Goal: Information Seeking & Learning: Understand process/instructions

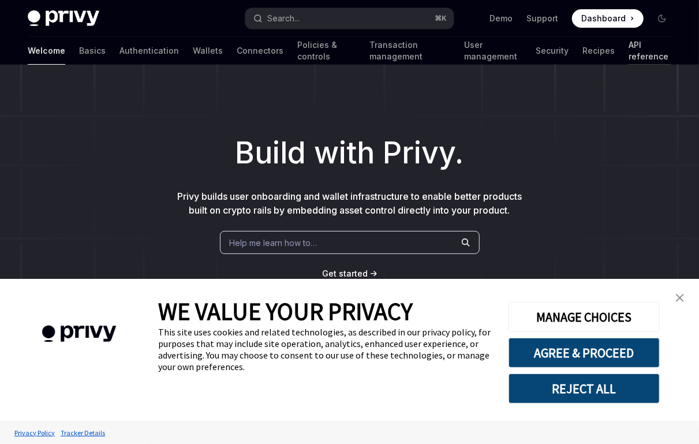
click at [640, 55] on link "API reference" at bounding box center [650, 51] width 43 height 28
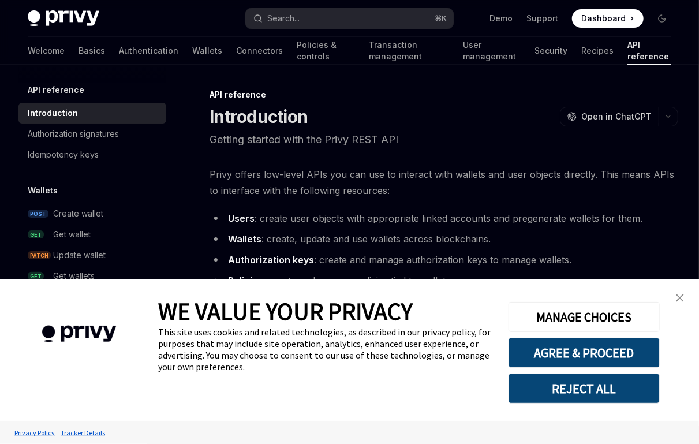
type textarea "*"
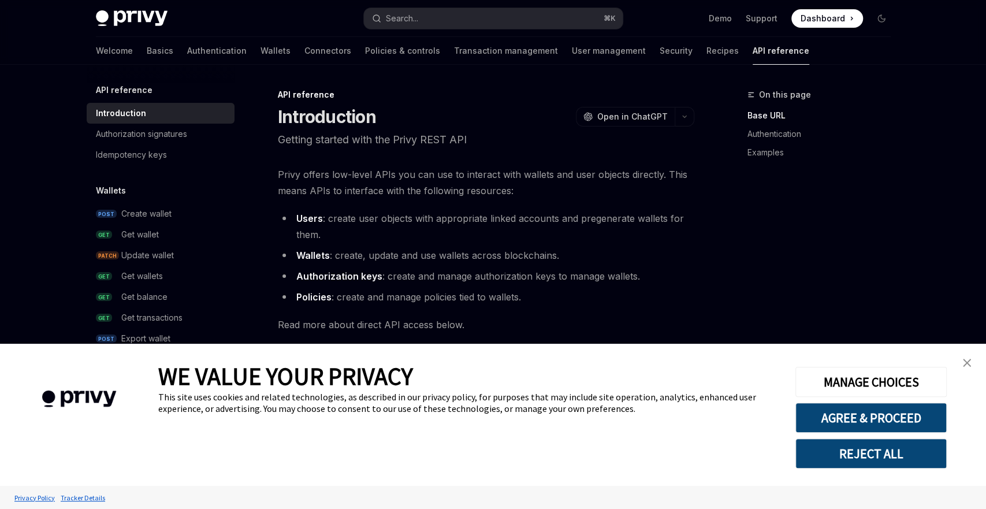
click at [699, 399] on div "MANAGE CHOICES AGREE & PROCEED REJECT ALL" at bounding box center [870, 414] width 150 height 107
click at [699, 415] on button "AGREE & PROCEED" at bounding box center [870, 417] width 151 height 30
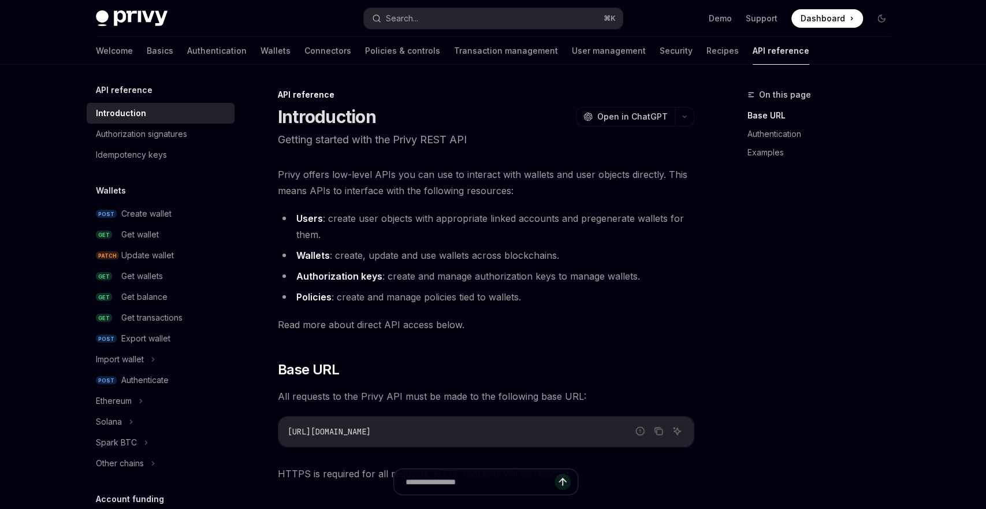
type textarea "*"
